Goal: Information Seeking & Learning: Learn about a topic

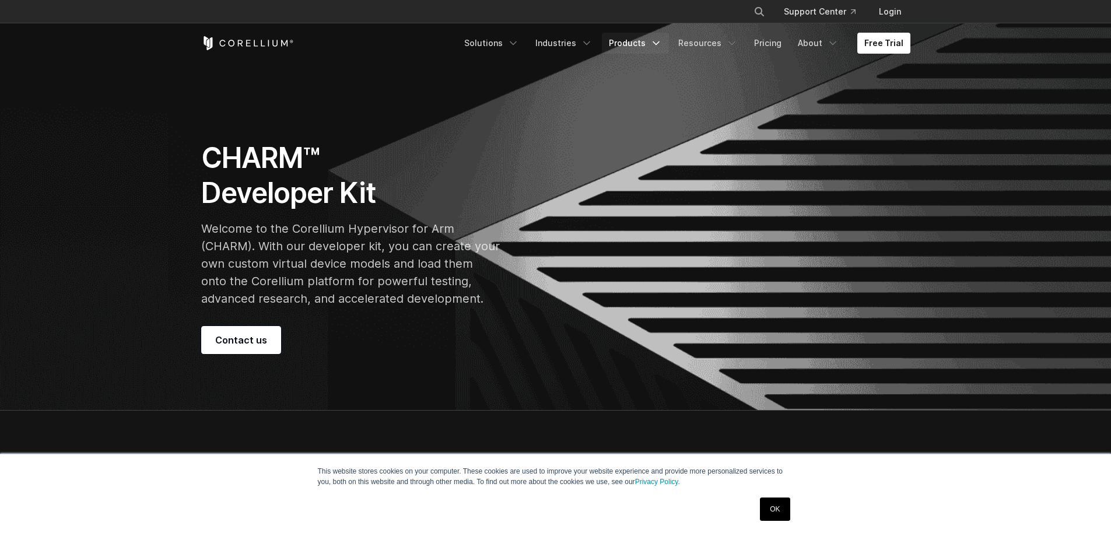
click at [660, 46] on icon "Navigation Menu" at bounding box center [656, 43] width 12 height 12
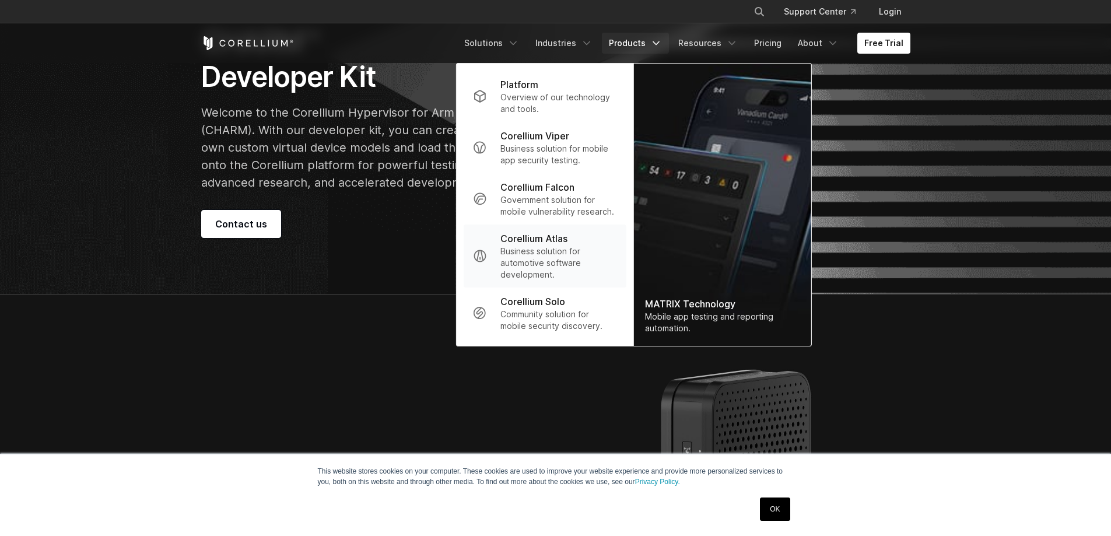
scroll to position [117, 0]
click at [537, 312] on p "Community solution for mobile security discovery." at bounding box center [558, 319] width 116 height 23
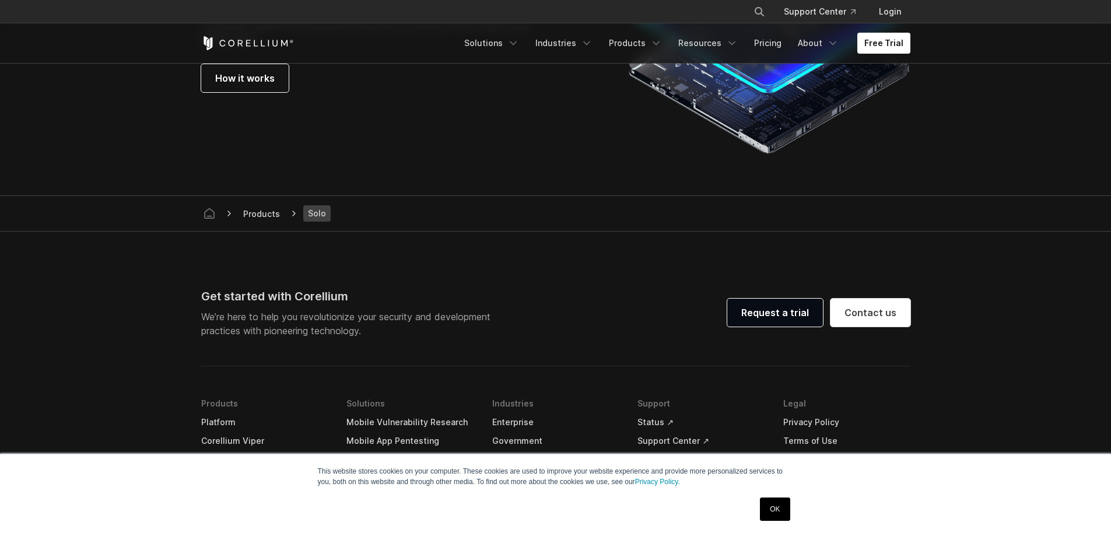
scroll to position [2041, 0]
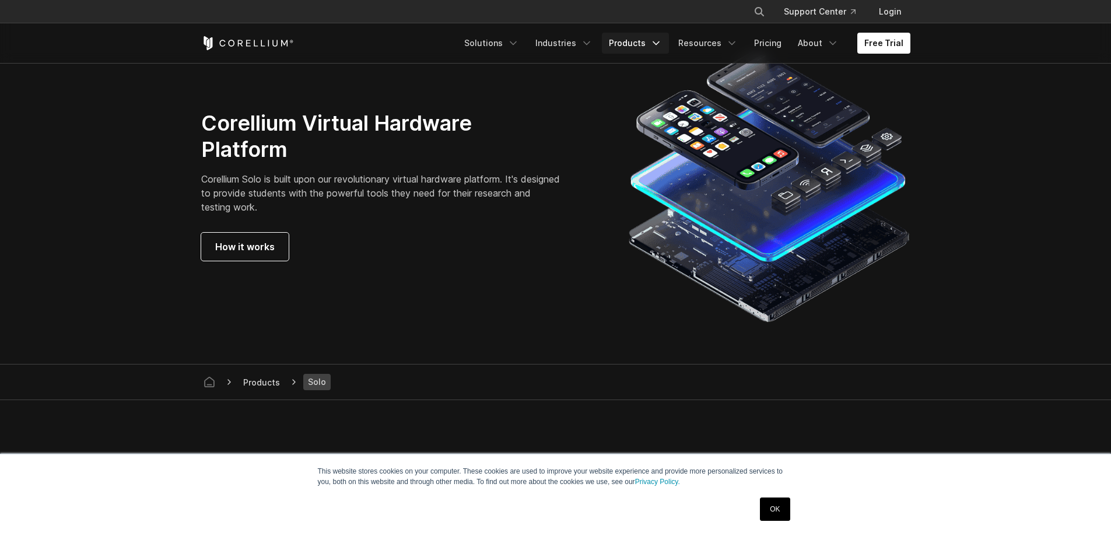
click at [661, 41] on icon "Navigation Menu" at bounding box center [656, 43] width 12 height 12
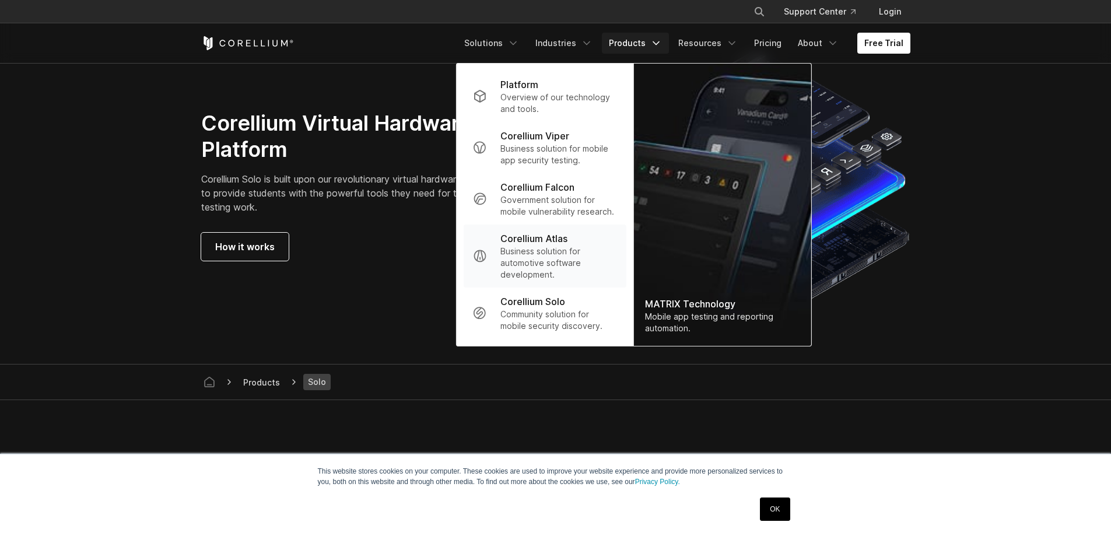
click at [532, 266] on p "Business solution for automotive software development." at bounding box center [558, 262] width 116 height 35
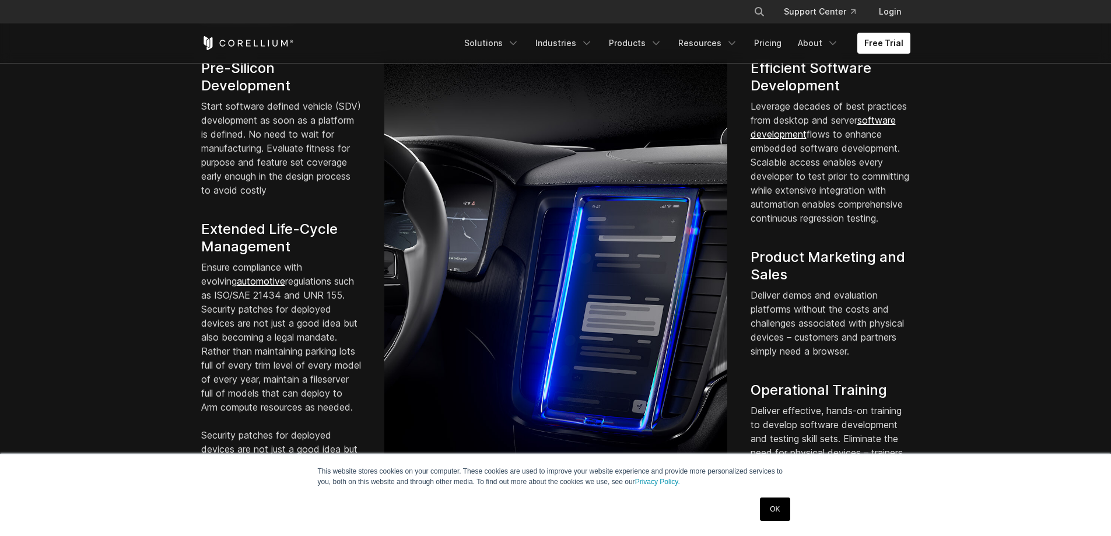
scroll to position [875, 0]
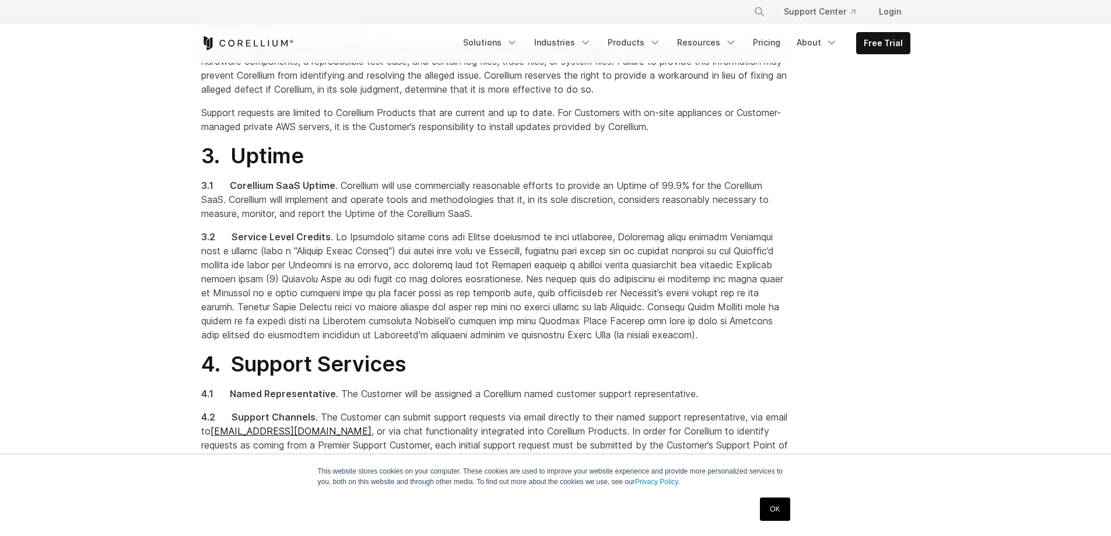
scroll to position [816, 0]
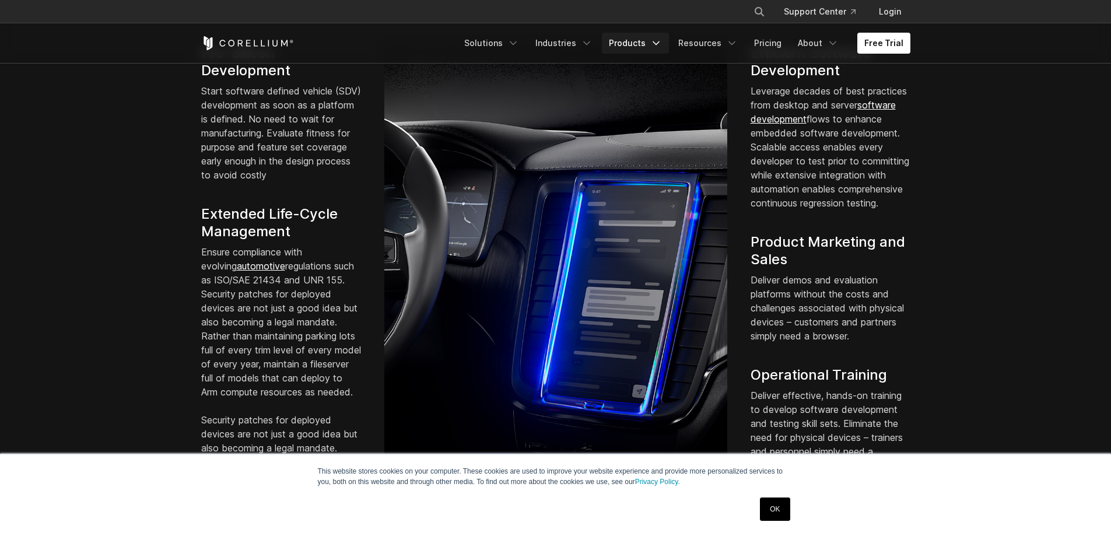
scroll to position [875, 0]
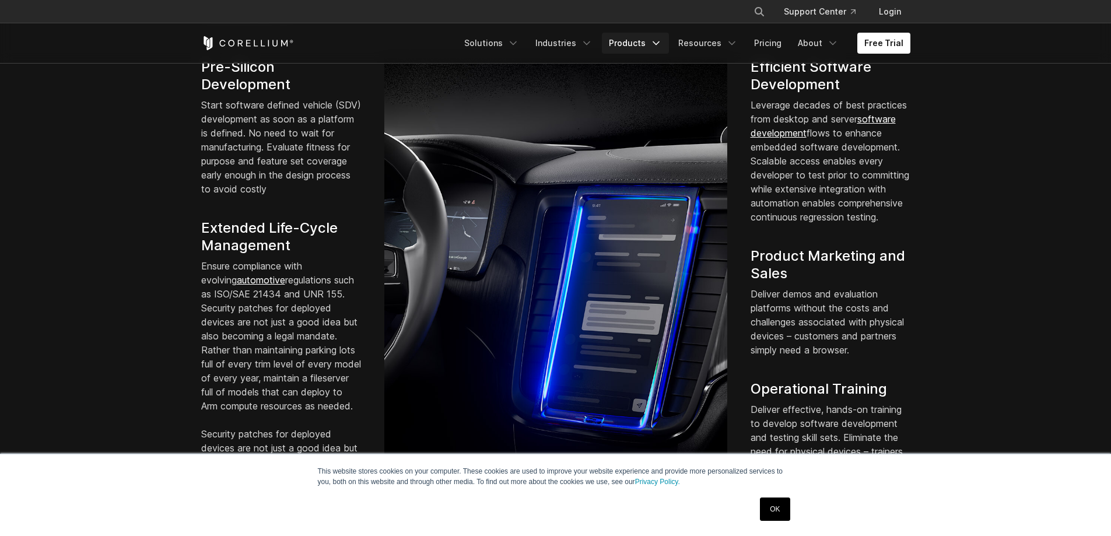
click at [658, 40] on icon "Navigation Menu" at bounding box center [656, 43] width 12 height 12
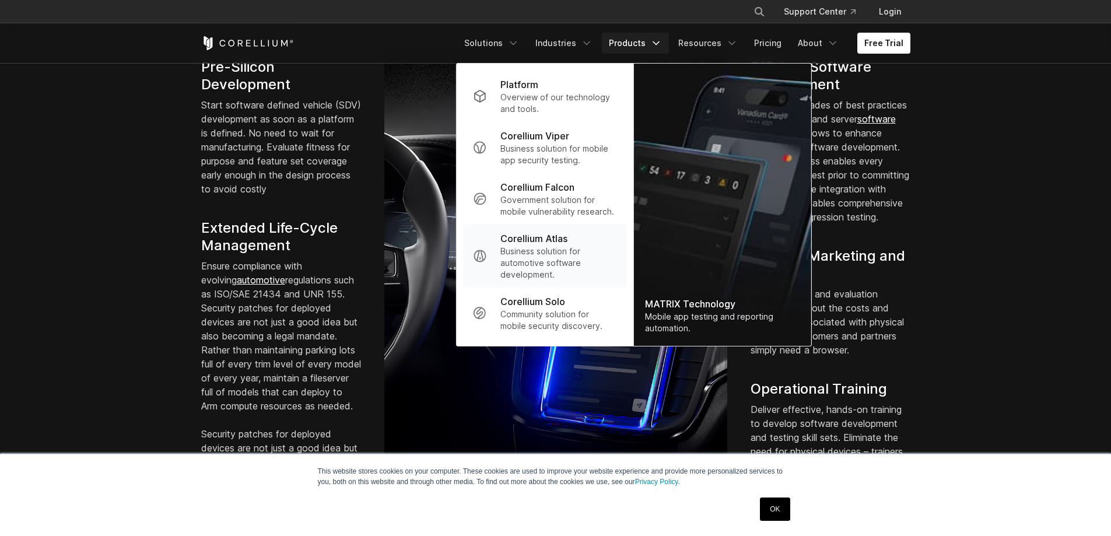
click at [543, 252] on p "Business solution for automotive software development." at bounding box center [558, 262] width 116 height 35
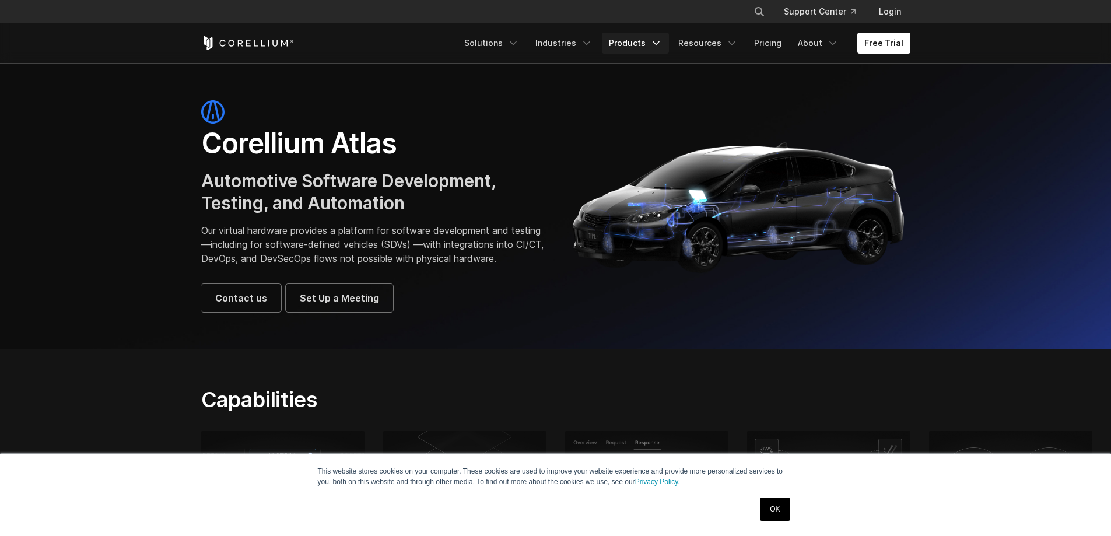
click at [654, 43] on link "Products" at bounding box center [635, 43] width 67 height 21
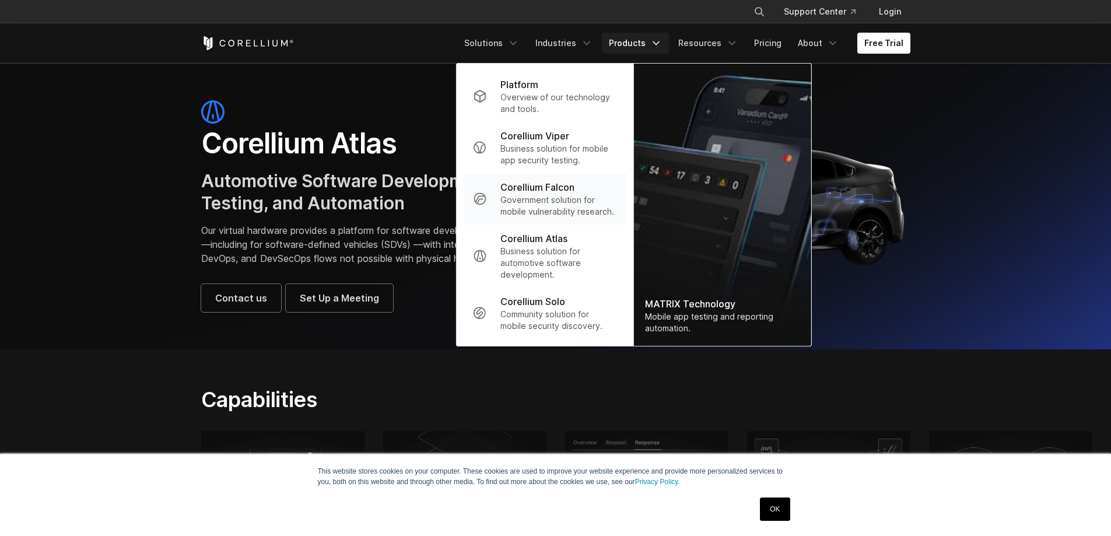
click at [574, 204] on p "Government solution for mobile vulnerability research." at bounding box center [558, 205] width 116 height 23
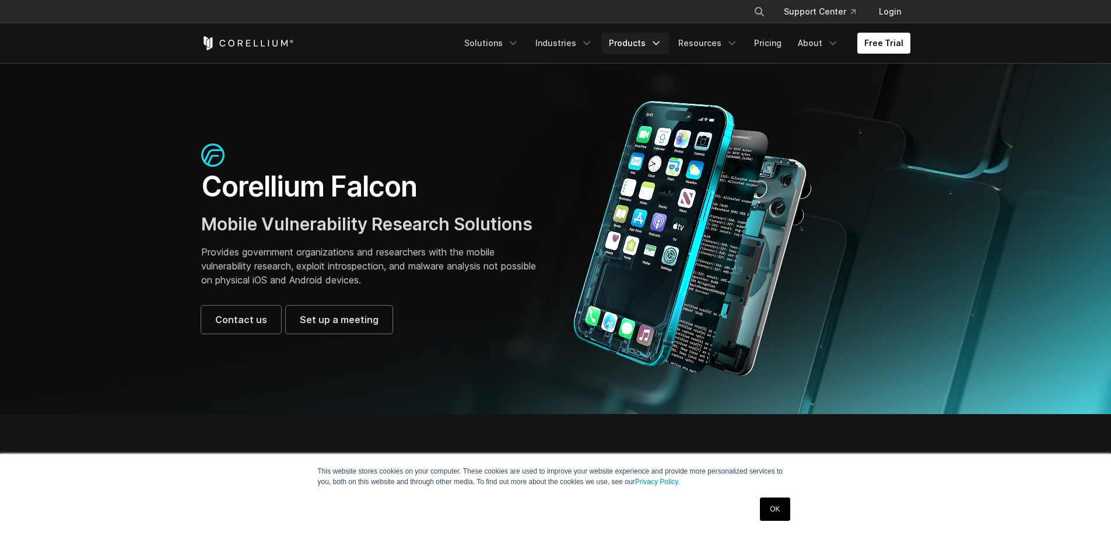
click at [652, 41] on link "Products" at bounding box center [635, 43] width 67 height 21
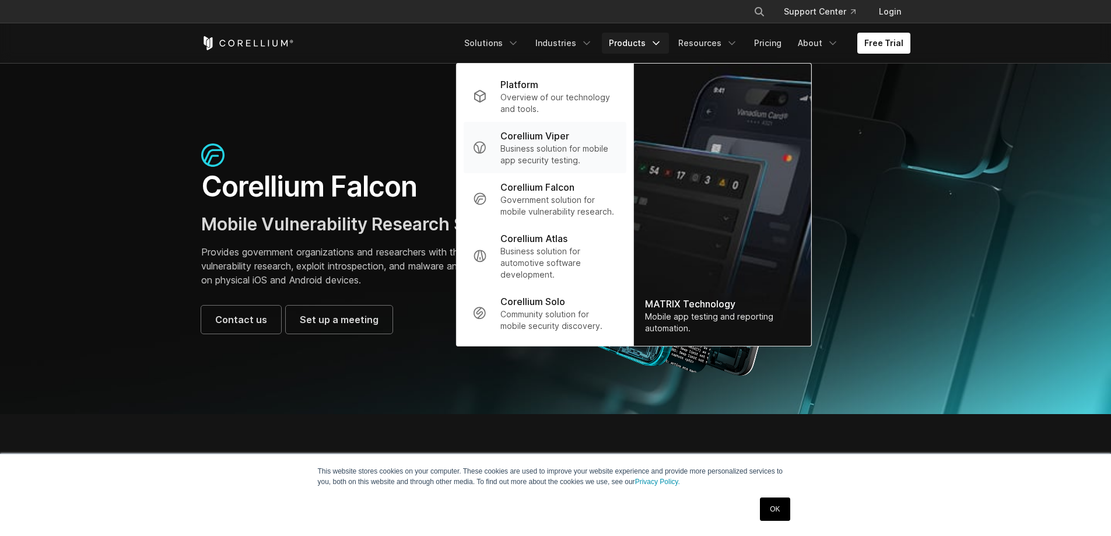
click at [579, 153] on p "Business solution for mobile app security testing." at bounding box center [558, 154] width 116 height 23
